Goal: Task Accomplishment & Management: Manage account settings

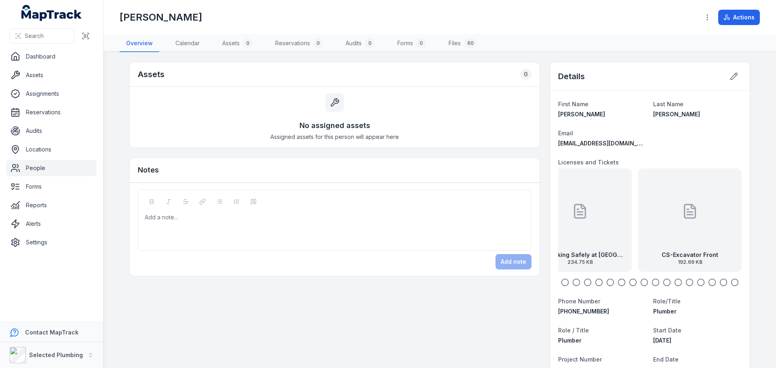
click at [49, 161] on link "People" at bounding box center [51, 168] width 90 height 16
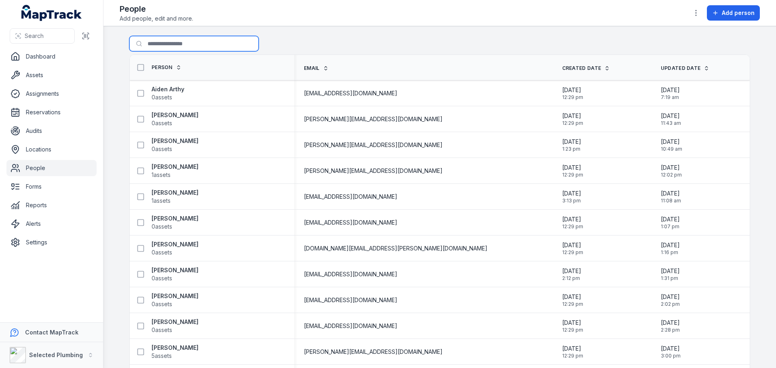
click at [187, 44] on input "Search for people" at bounding box center [193, 43] width 129 height 15
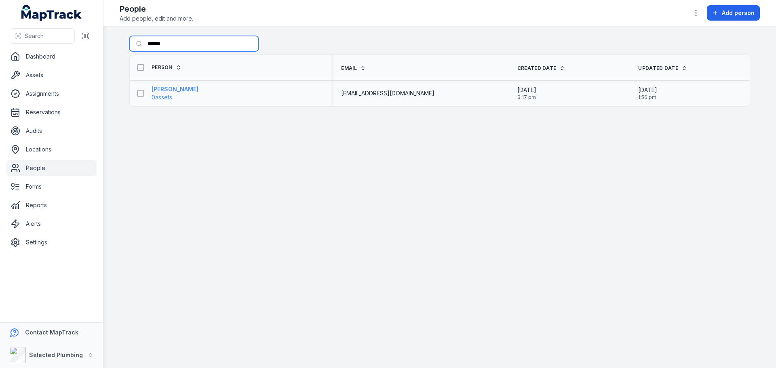
type input "******"
click at [172, 89] on strong "[PERSON_NAME]" at bounding box center [175, 89] width 47 height 8
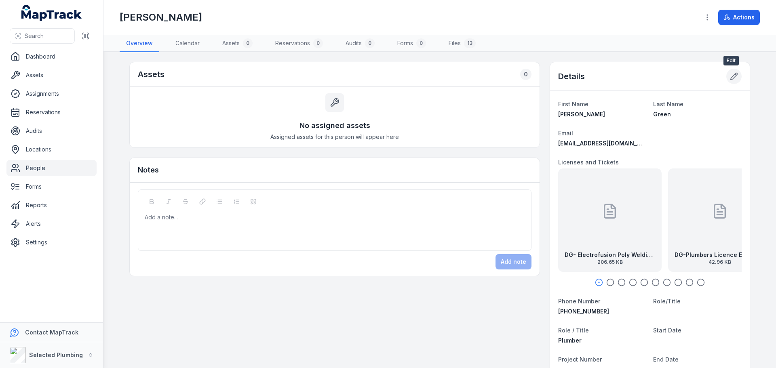
click at [734, 70] on button at bounding box center [734, 76] width 15 height 15
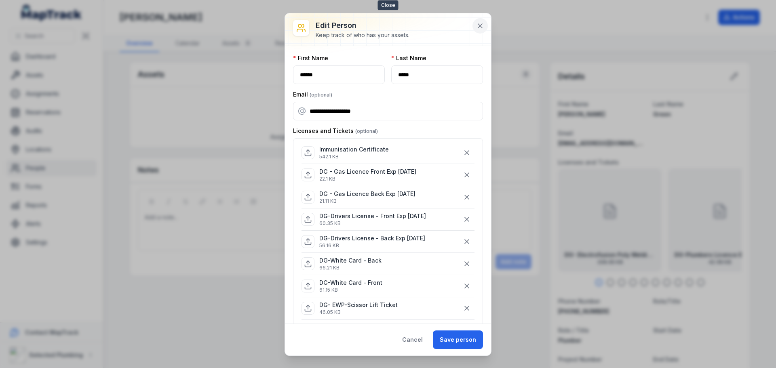
click at [483, 24] on icon at bounding box center [480, 26] width 8 height 8
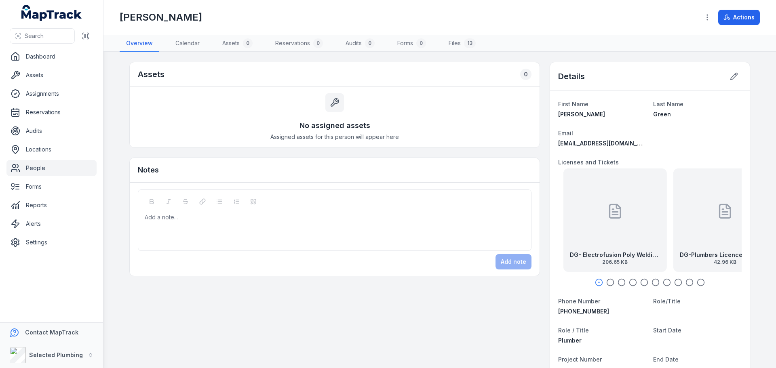
drag, startPoint x: 597, startPoint y: 237, endPoint x: 604, endPoint y: 236, distance: 6.9
click at [604, 236] on div "DG- Electrofusion Poly Welding Licence Exp [DATE] 206.65 KB" at bounding box center [616, 221] width 104 height 104
click at [604, 236] on div at bounding box center [612, 211] width 16 height 73
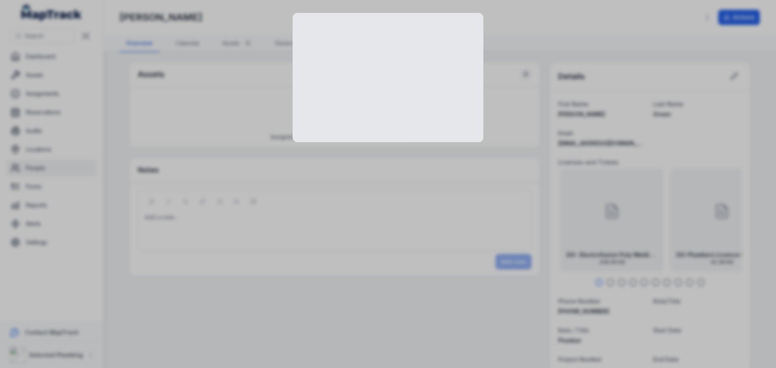
click at [604, 236] on div at bounding box center [388, 184] width 776 height 368
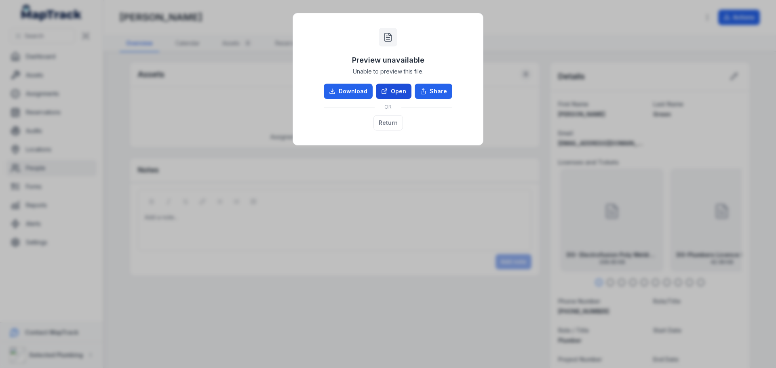
click at [398, 89] on link "Open" at bounding box center [394, 91] width 36 height 15
click at [393, 120] on button "Return" at bounding box center [389, 122] width 30 height 15
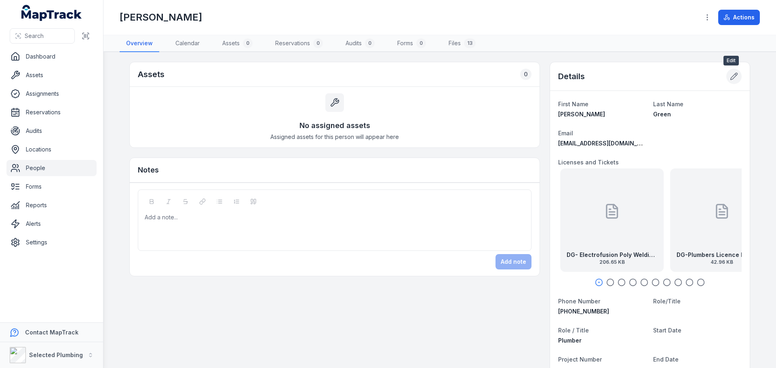
click at [731, 72] on icon at bounding box center [734, 76] width 8 height 8
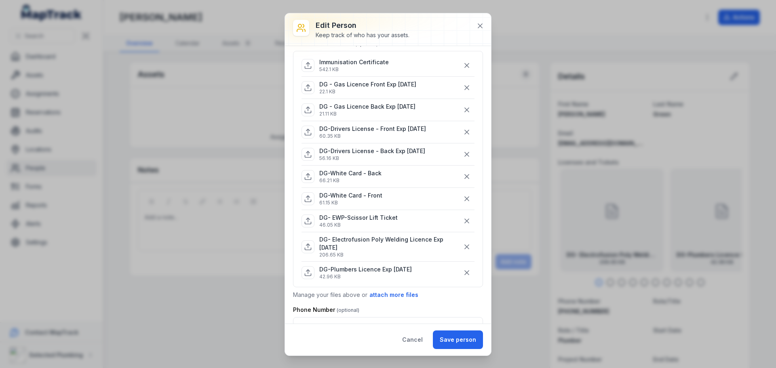
scroll to position [81, 0]
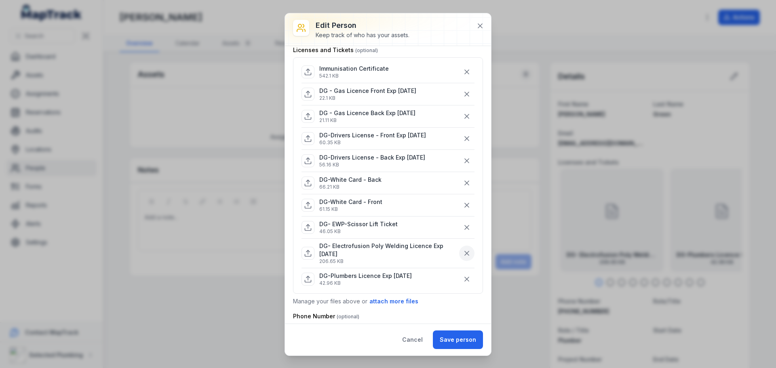
click at [465, 252] on icon "button" at bounding box center [467, 254] width 4 height 4
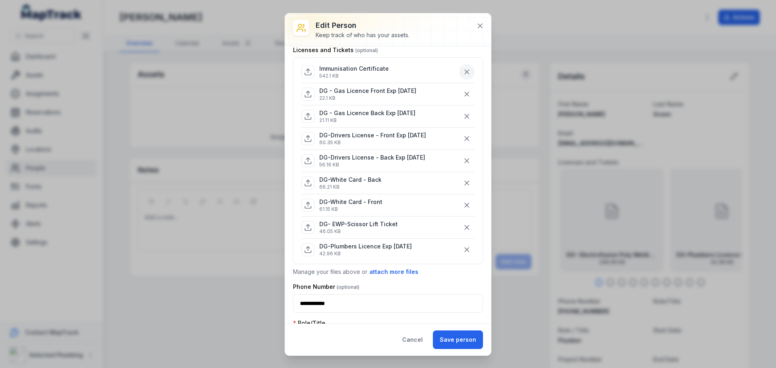
click at [464, 73] on icon "button" at bounding box center [467, 72] width 8 height 8
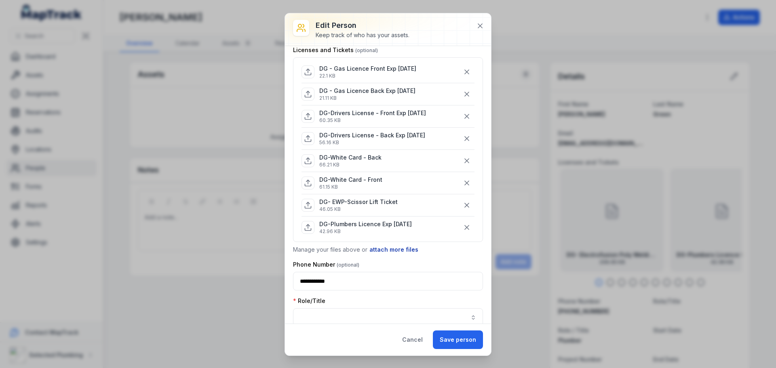
click at [374, 250] on button "attach more files" at bounding box center [394, 249] width 50 height 9
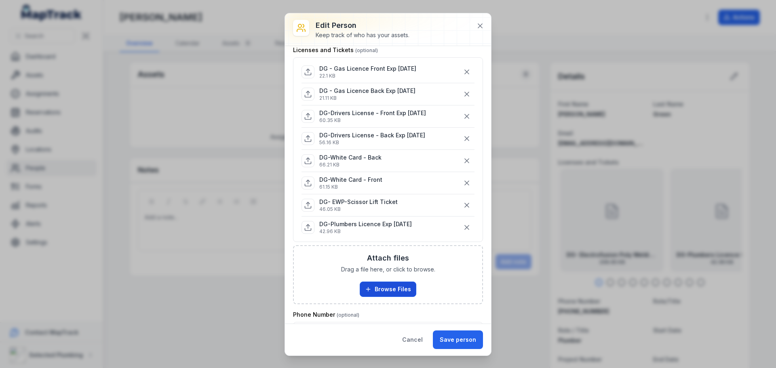
click at [383, 292] on button "Browse Files" at bounding box center [388, 289] width 57 height 15
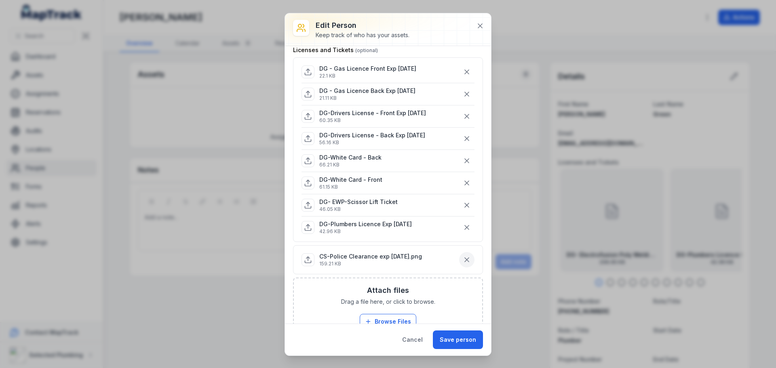
click at [463, 257] on icon "button" at bounding box center [467, 260] width 8 height 8
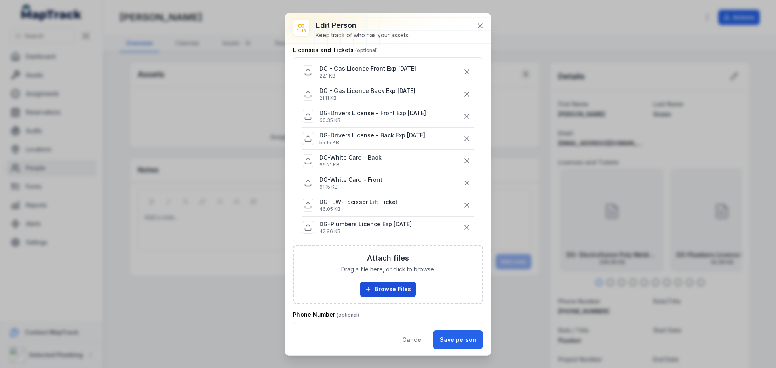
click at [399, 285] on button "Browse Files" at bounding box center [388, 289] width 57 height 15
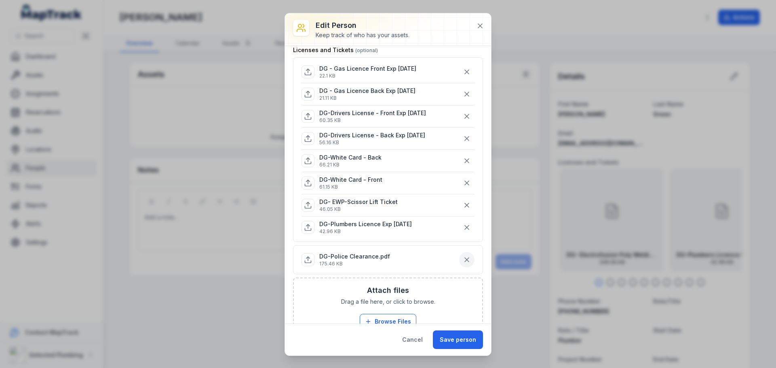
click at [463, 256] on icon "button" at bounding box center [467, 260] width 8 height 8
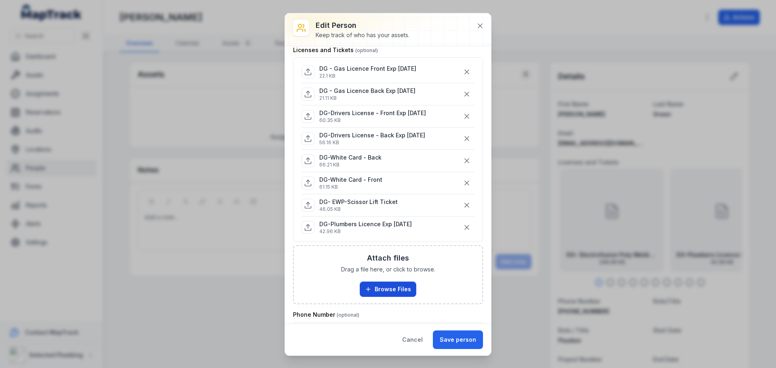
click at [388, 292] on button "Browse Files" at bounding box center [388, 289] width 57 height 15
